Goal: Transaction & Acquisition: Purchase product/service

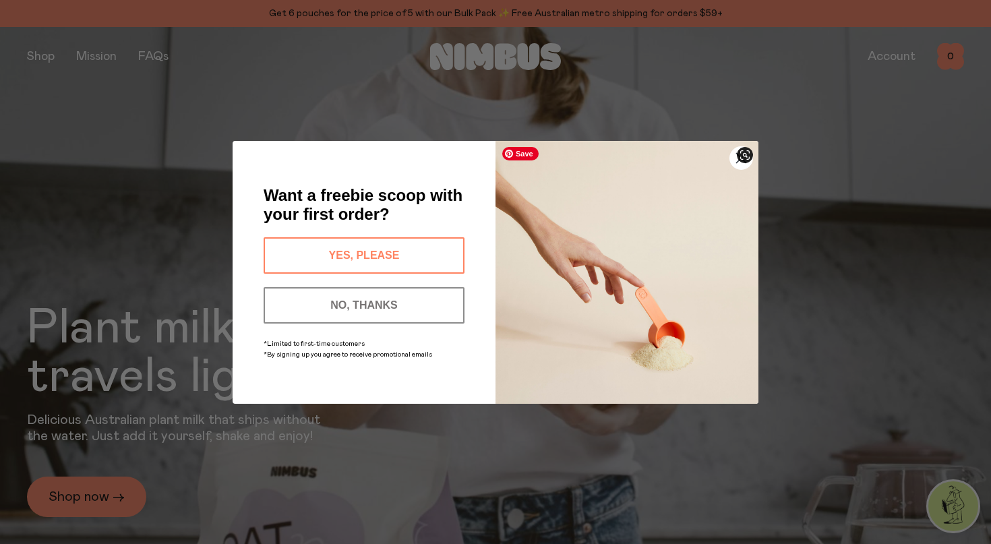
click at [736, 167] on circle "Close dialog" at bounding box center [741, 157] width 22 height 22
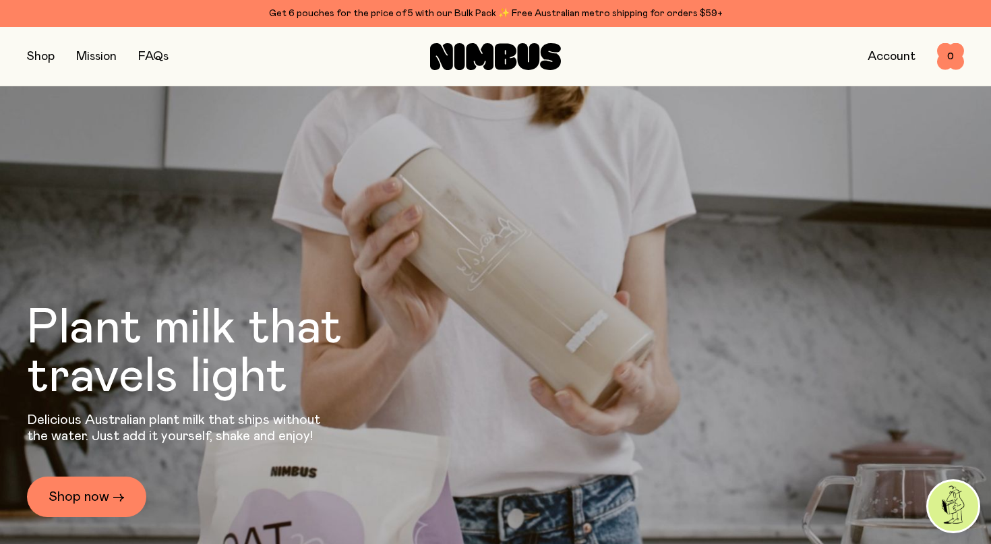
click at [889, 60] on link "Account" at bounding box center [892, 57] width 48 height 12
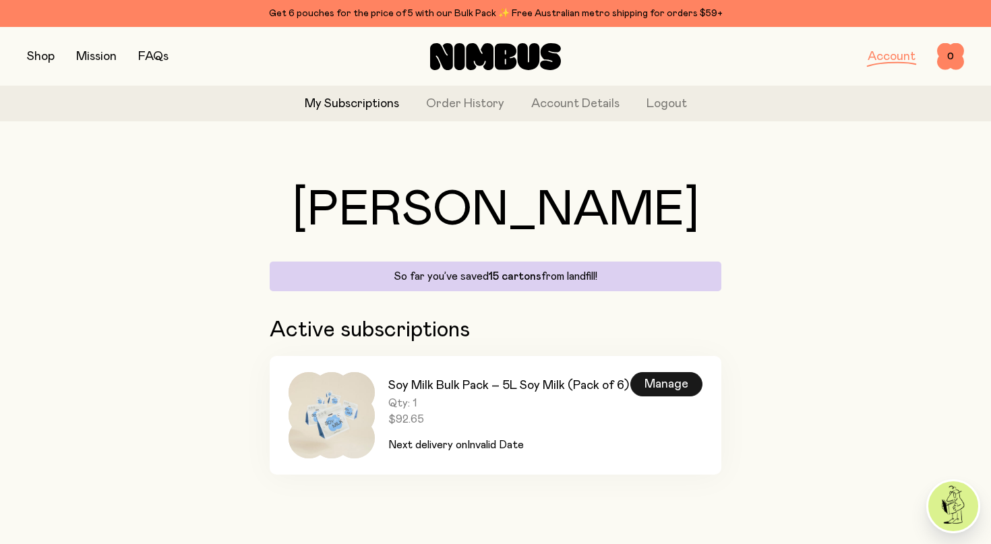
click at [663, 386] on div "Manage" at bounding box center [666, 384] width 72 height 24
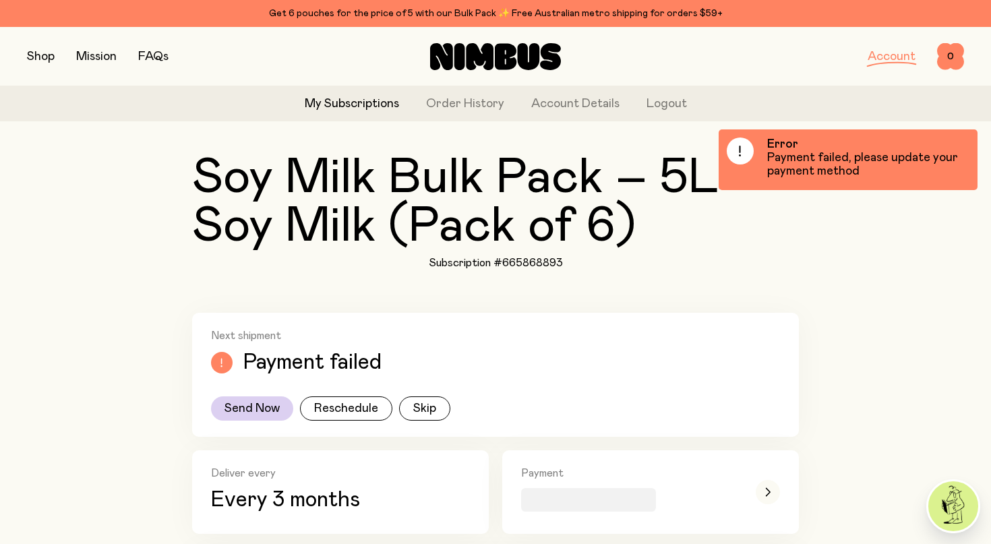
scroll to position [122, 0]
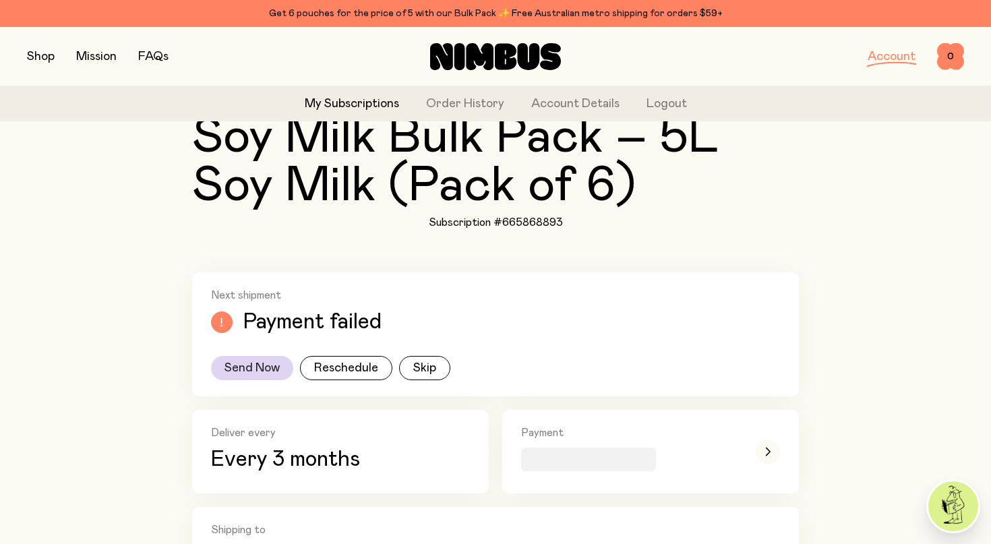
click at [264, 372] on button "Send Now" at bounding box center [252, 368] width 82 height 24
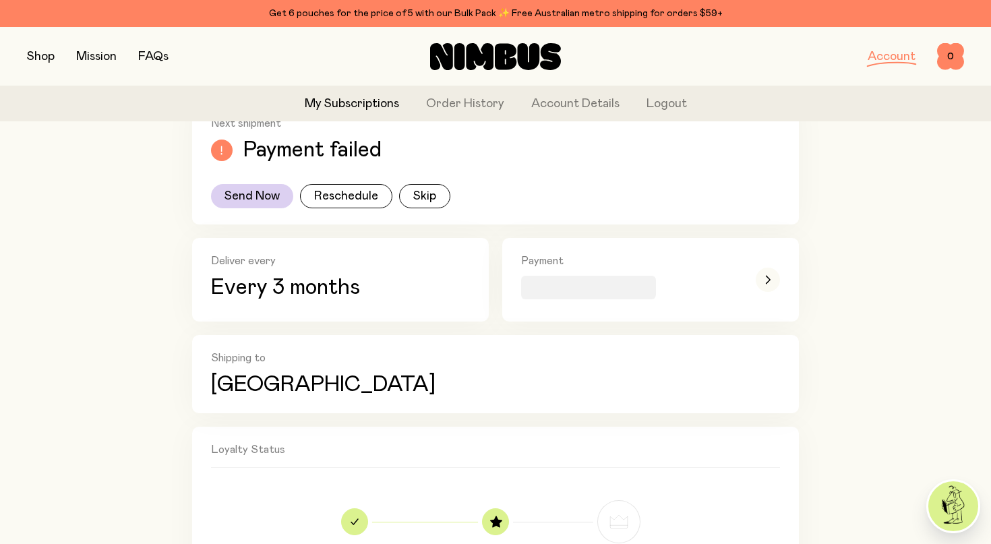
scroll to position [295, 0]
click at [754, 278] on div "Payment" at bounding box center [650, 279] width 259 height 51
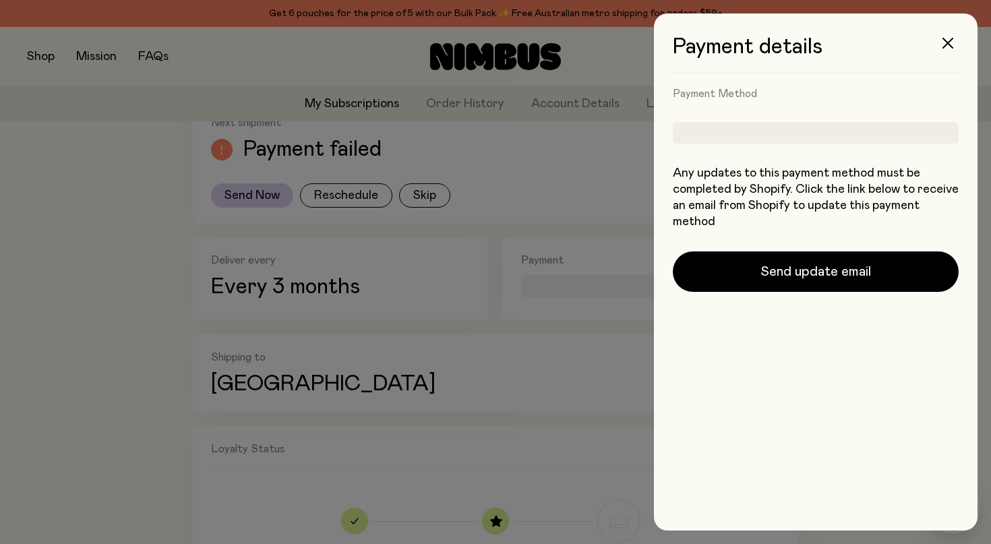
scroll to position [0, 0]
click at [796, 132] on div at bounding box center [816, 133] width 286 height 22
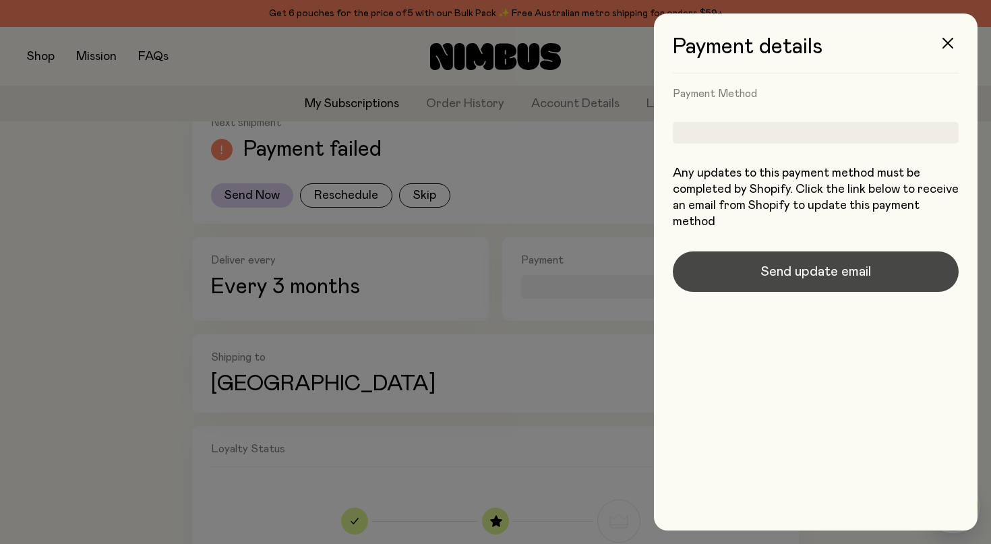
click at [804, 273] on span "Send update email" at bounding box center [816, 271] width 111 height 19
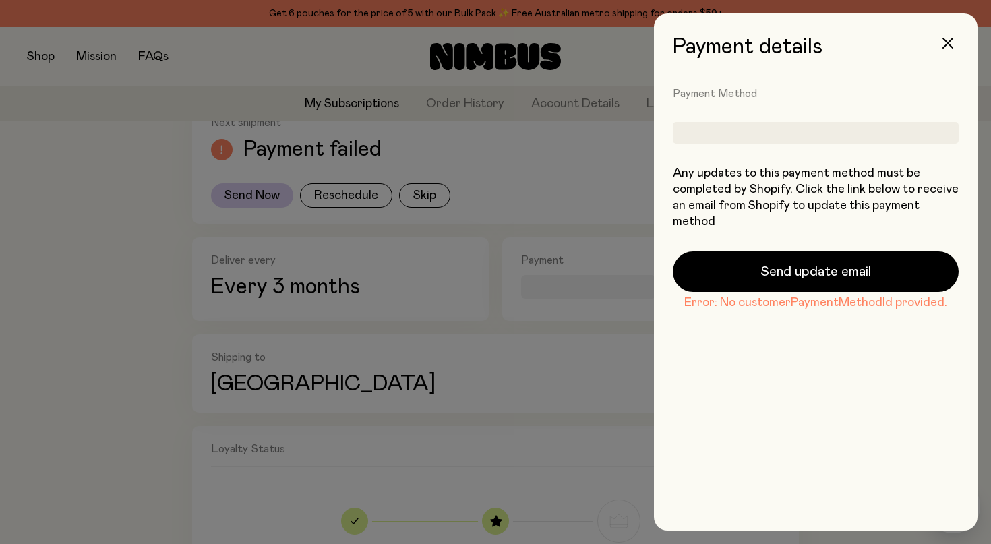
click at [819, 130] on div at bounding box center [816, 133] width 286 height 22
click at [947, 42] on icon "button" at bounding box center [948, 43] width 11 height 11
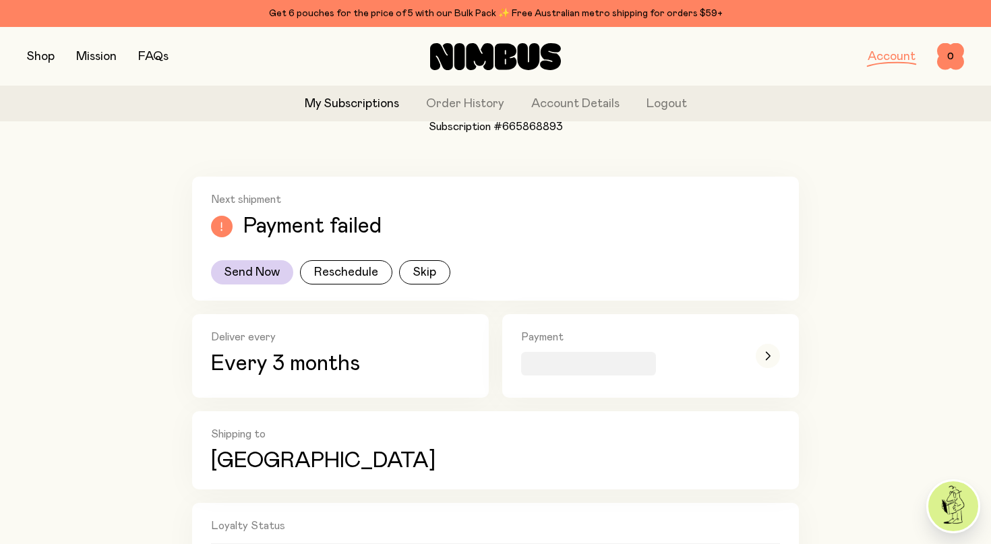
scroll to position [221, 0]
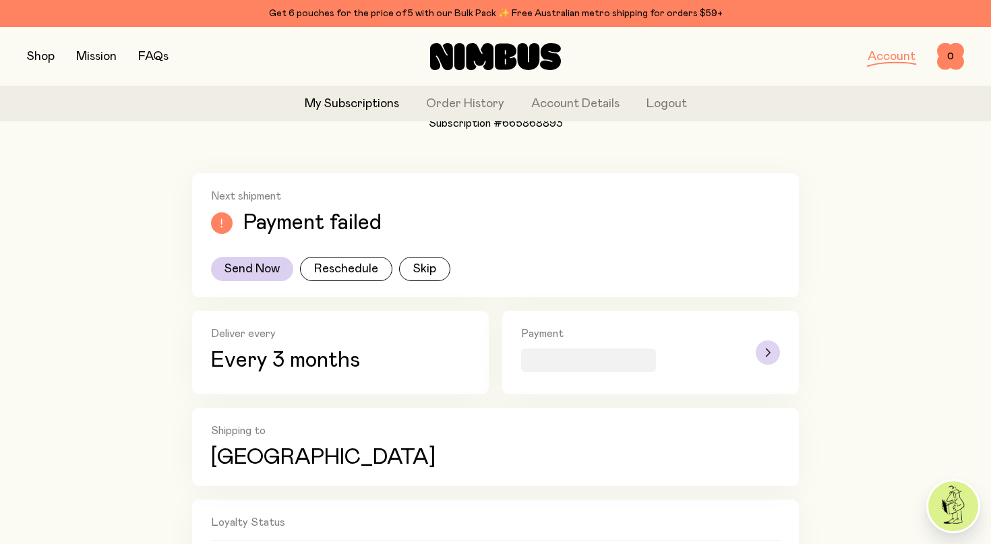
click at [773, 355] on div "button" at bounding box center [768, 353] width 24 height 24
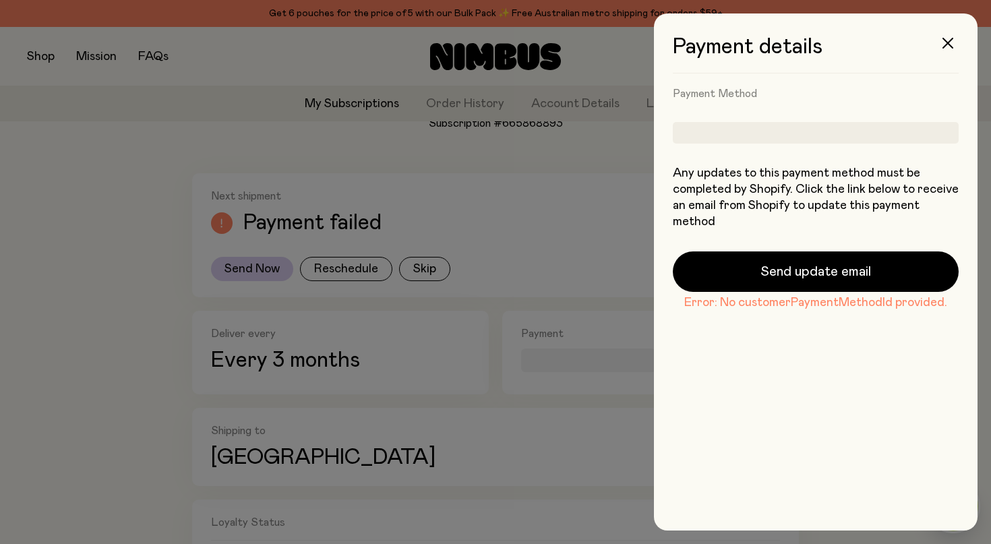
click at [717, 135] on div at bounding box center [816, 133] width 286 height 22
click at [944, 44] on icon "button" at bounding box center [948, 43] width 11 height 11
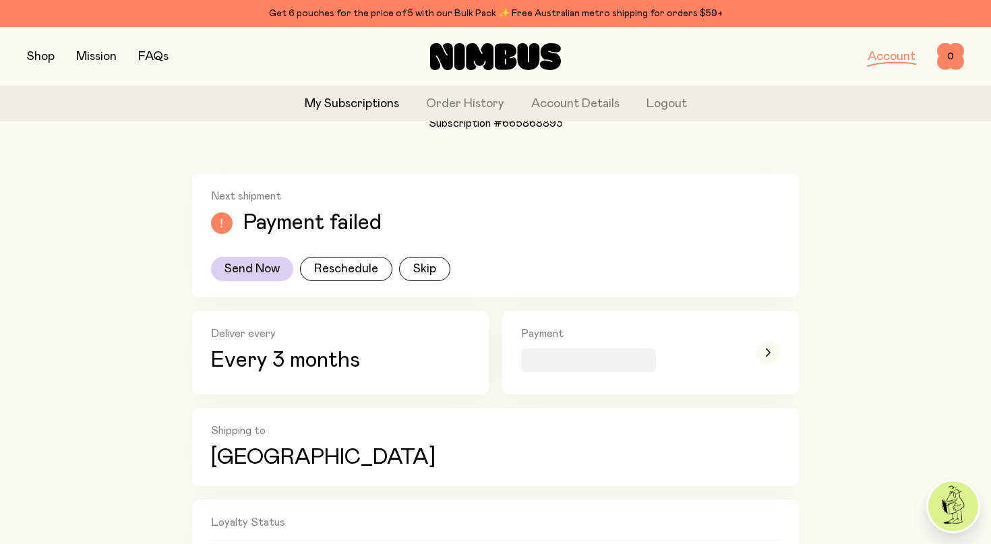
click at [51, 55] on button "button" at bounding box center [41, 56] width 28 height 19
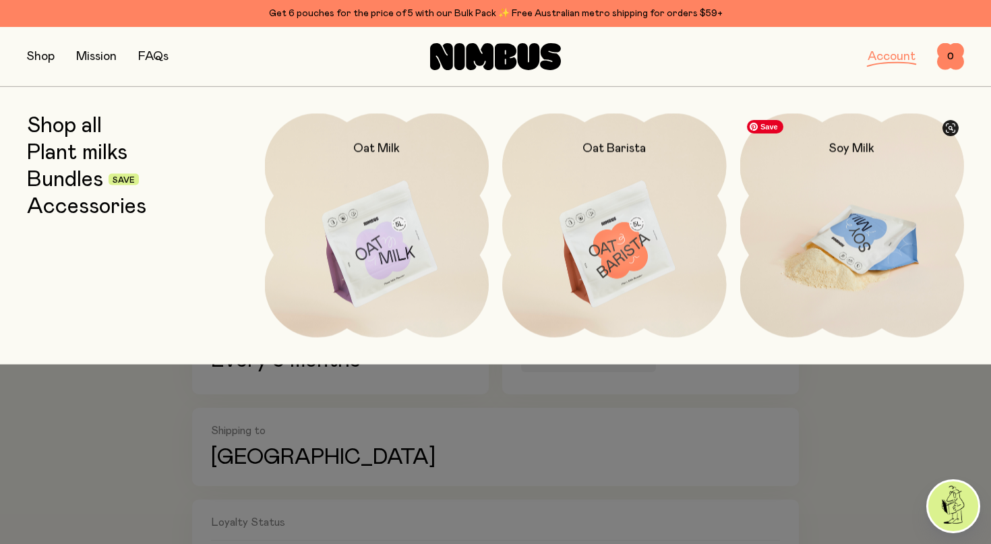
click at [827, 229] on img at bounding box center [852, 245] width 225 height 264
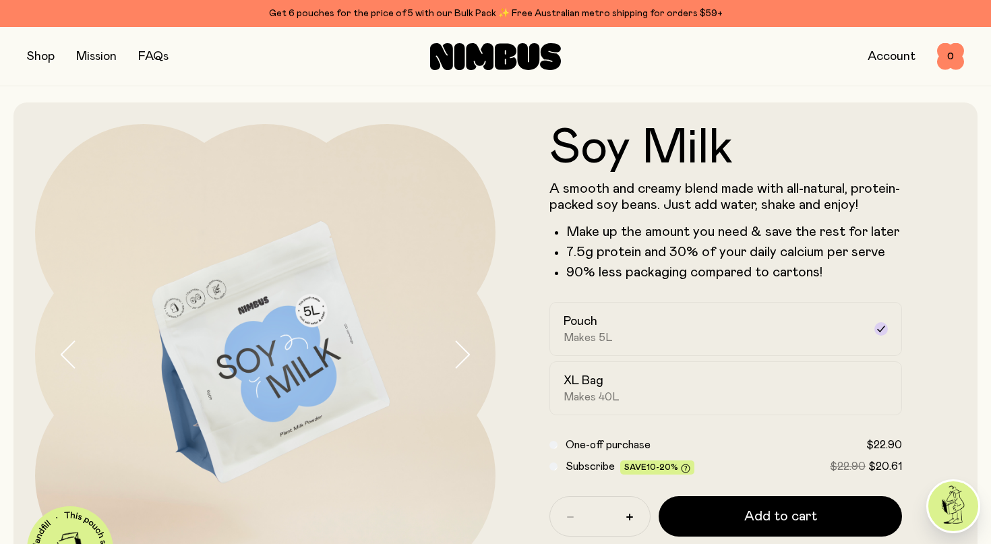
click at [49, 54] on button "button" at bounding box center [41, 56] width 28 height 19
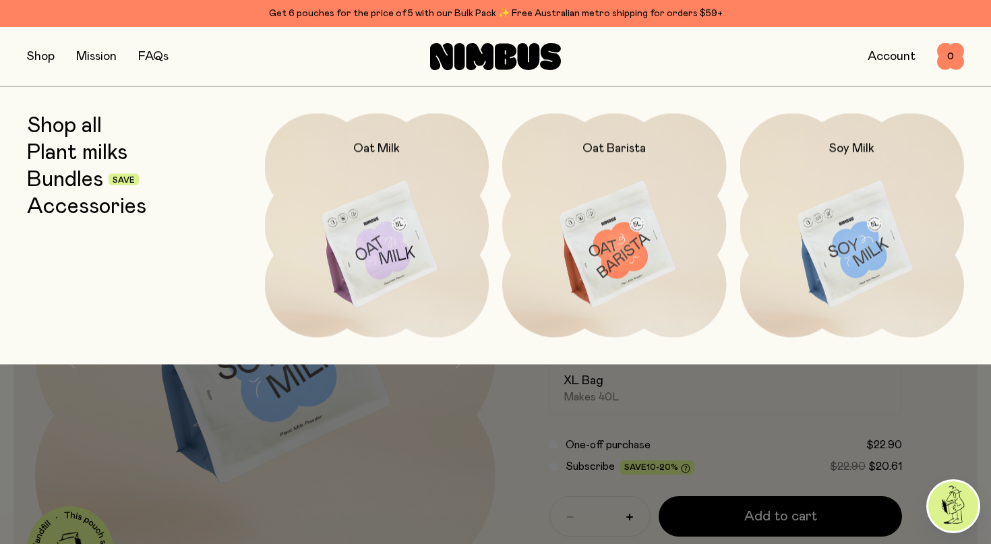
click at [72, 185] on link "Bundles" at bounding box center [65, 179] width 76 height 24
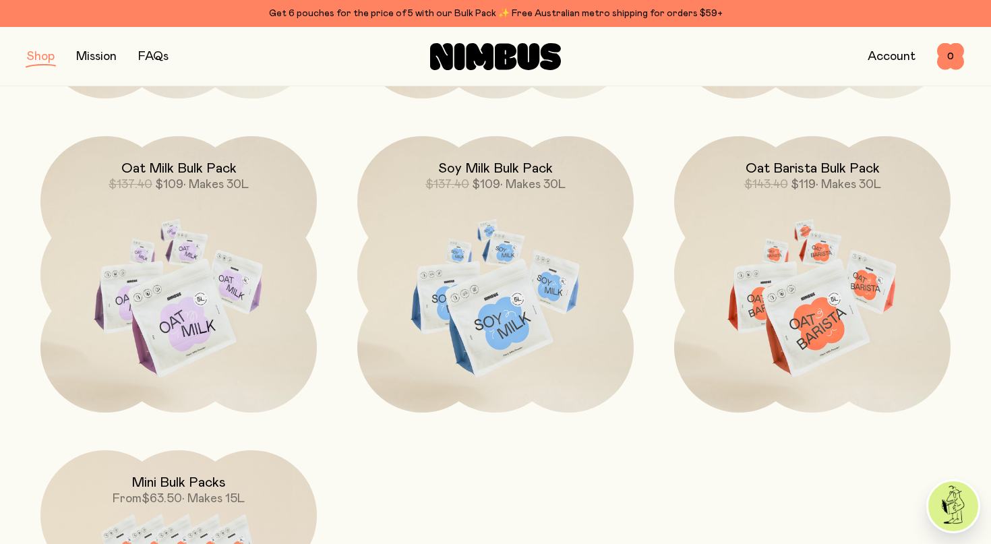
scroll to position [465, 0]
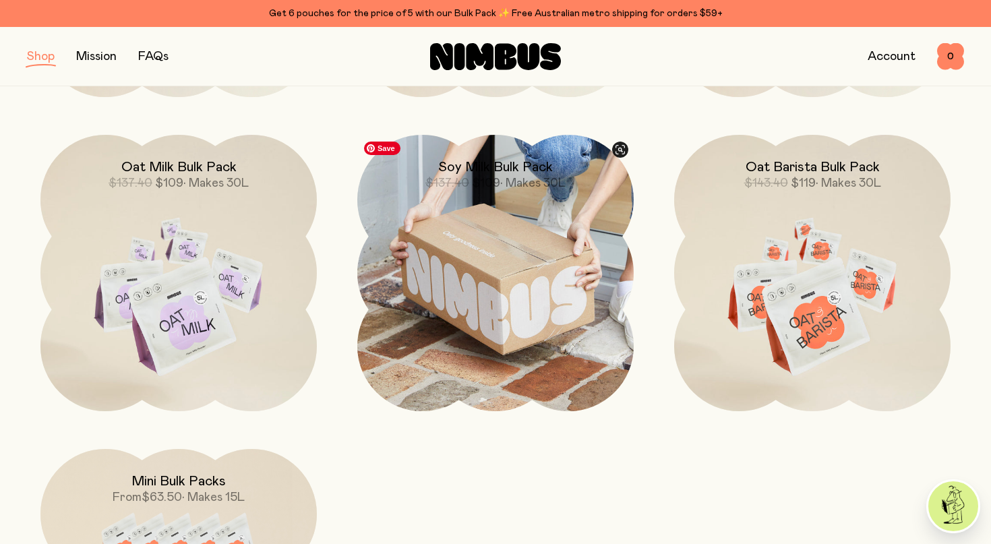
click at [578, 342] on img at bounding box center [495, 273] width 276 height 276
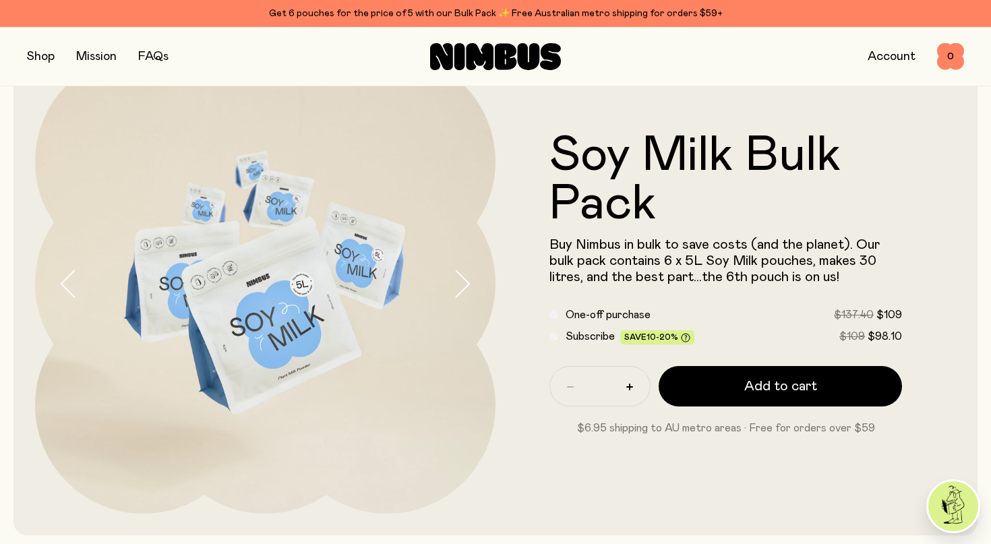
scroll to position [101, 0]
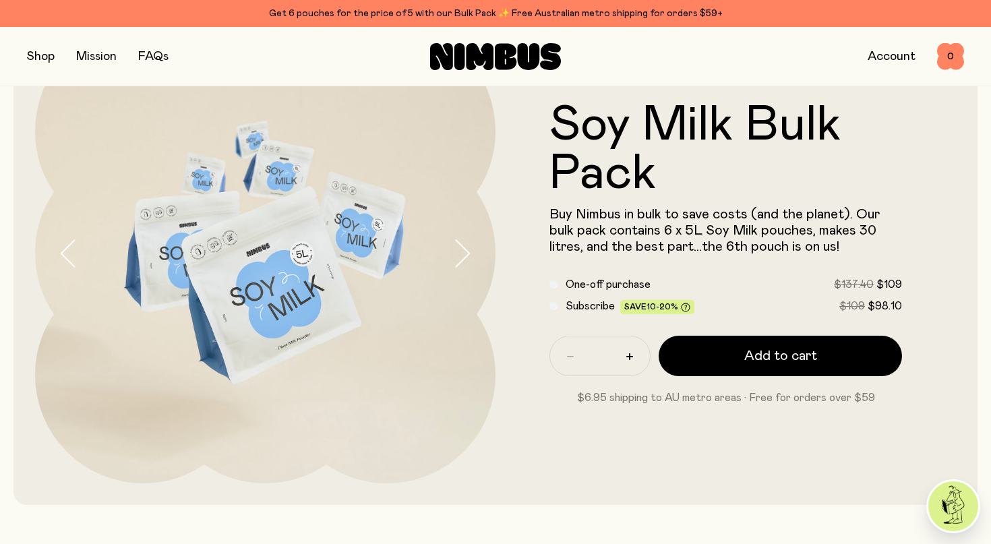
click at [584, 310] on span "Subscribe" at bounding box center [590, 306] width 49 height 11
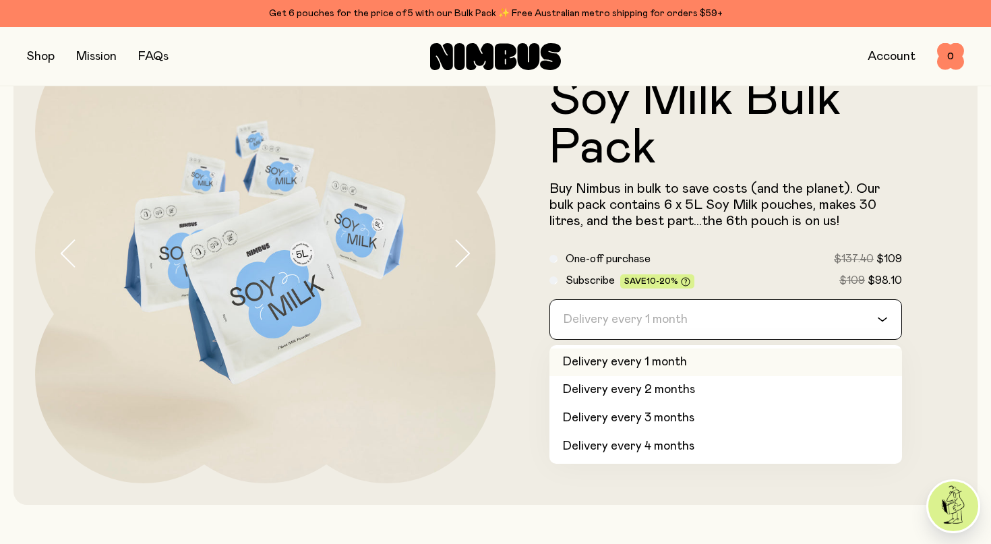
click at [723, 312] on input "Search for option" at bounding box center [717, 319] width 318 height 39
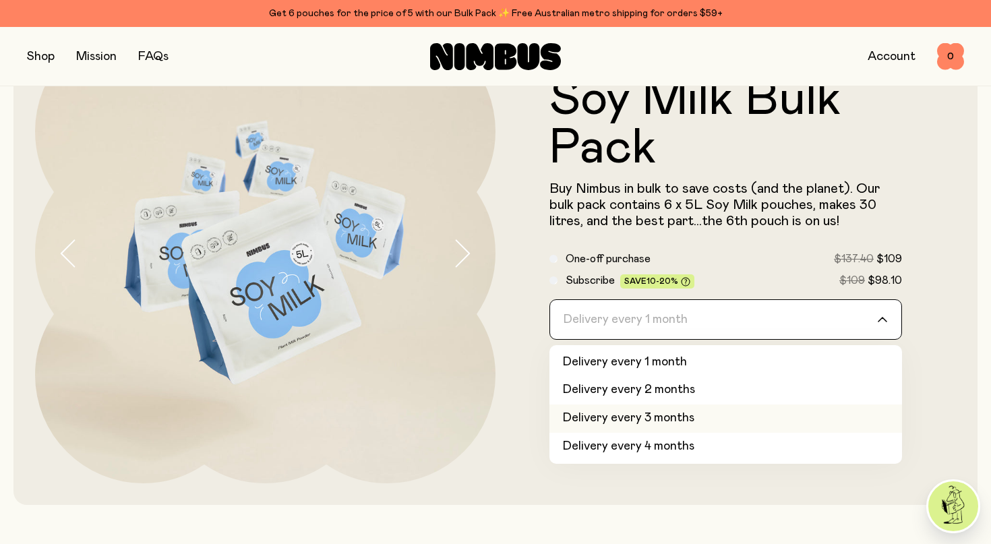
click at [713, 415] on li "Delivery every 3 months" at bounding box center [726, 419] width 353 height 28
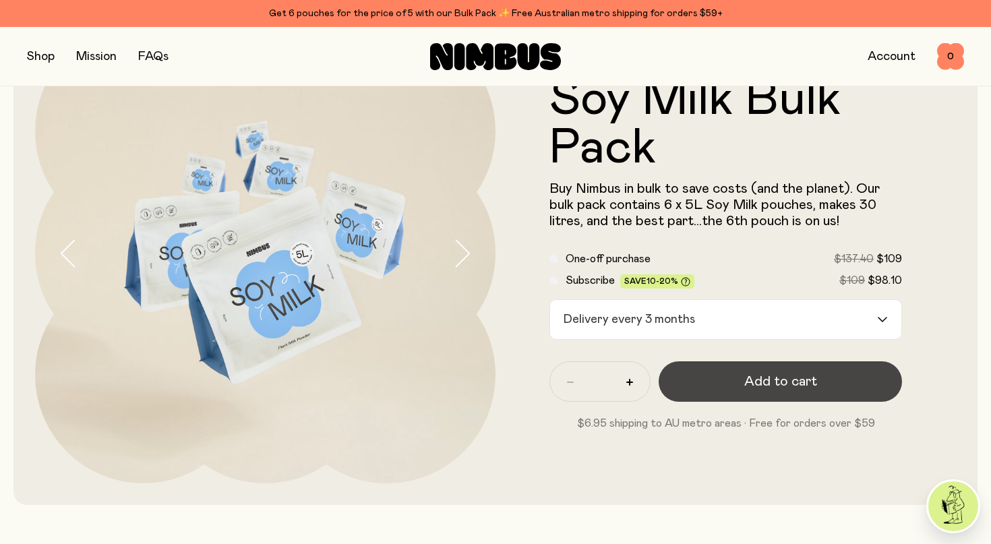
click at [734, 385] on button "Add to cart" at bounding box center [780, 381] width 243 height 40
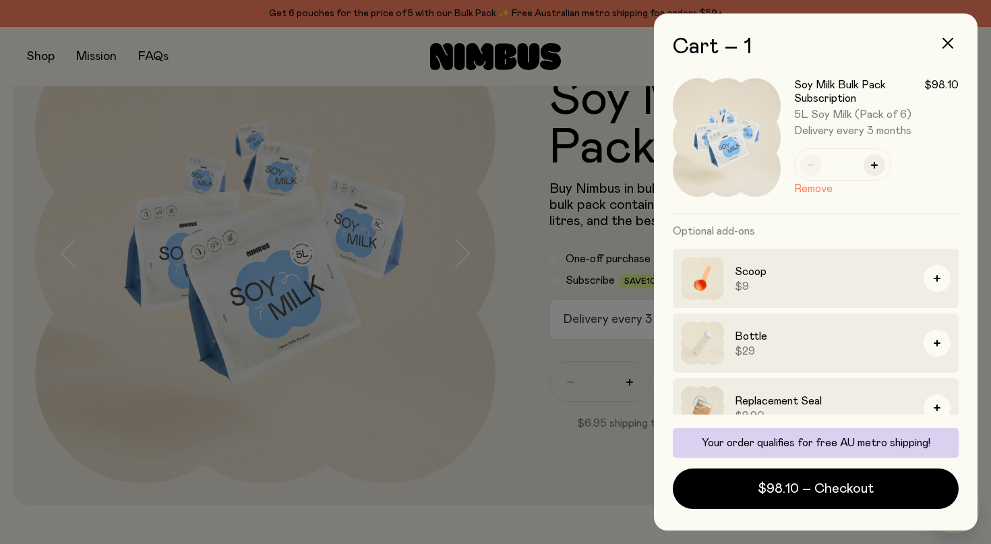
scroll to position [0, 0]
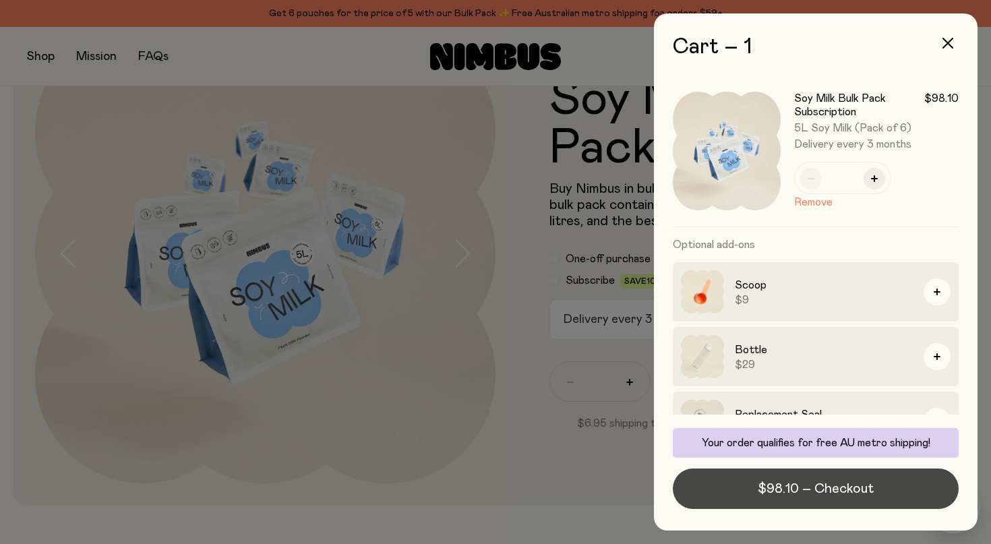
click at [841, 488] on span "$98.10 – Checkout" at bounding box center [816, 488] width 116 height 19
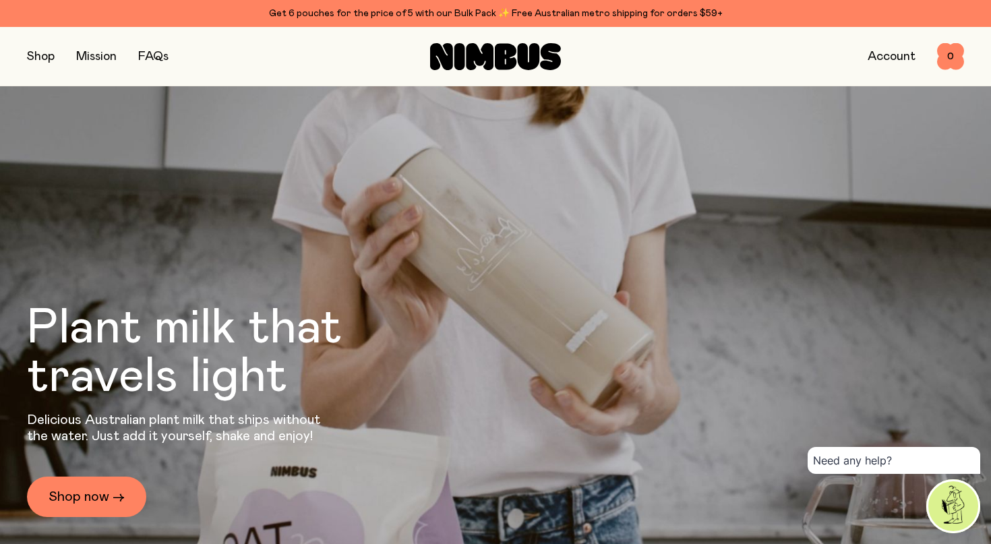
click at [160, 57] on link "FAQs" at bounding box center [153, 57] width 30 height 12
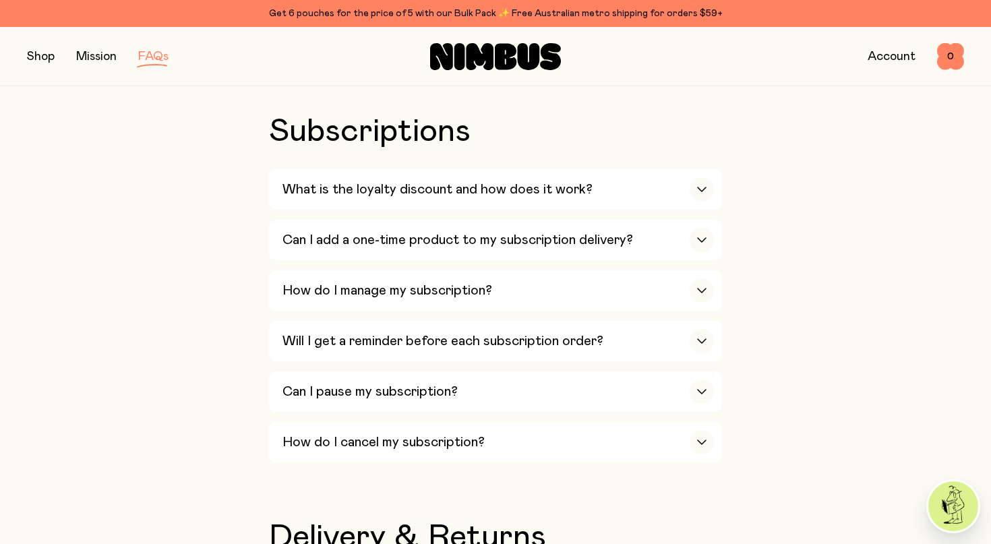
scroll to position [1629, 0]
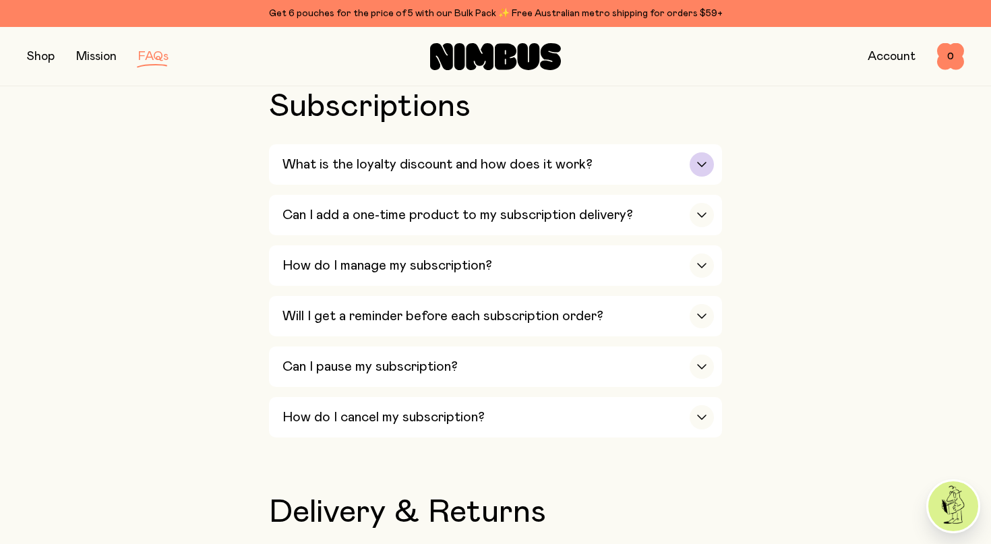
click at [445, 165] on h3 "What is the loyalty discount and how does it work?" at bounding box center [438, 164] width 310 height 16
